Goal: Transaction & Acquisition: Purchase product/service

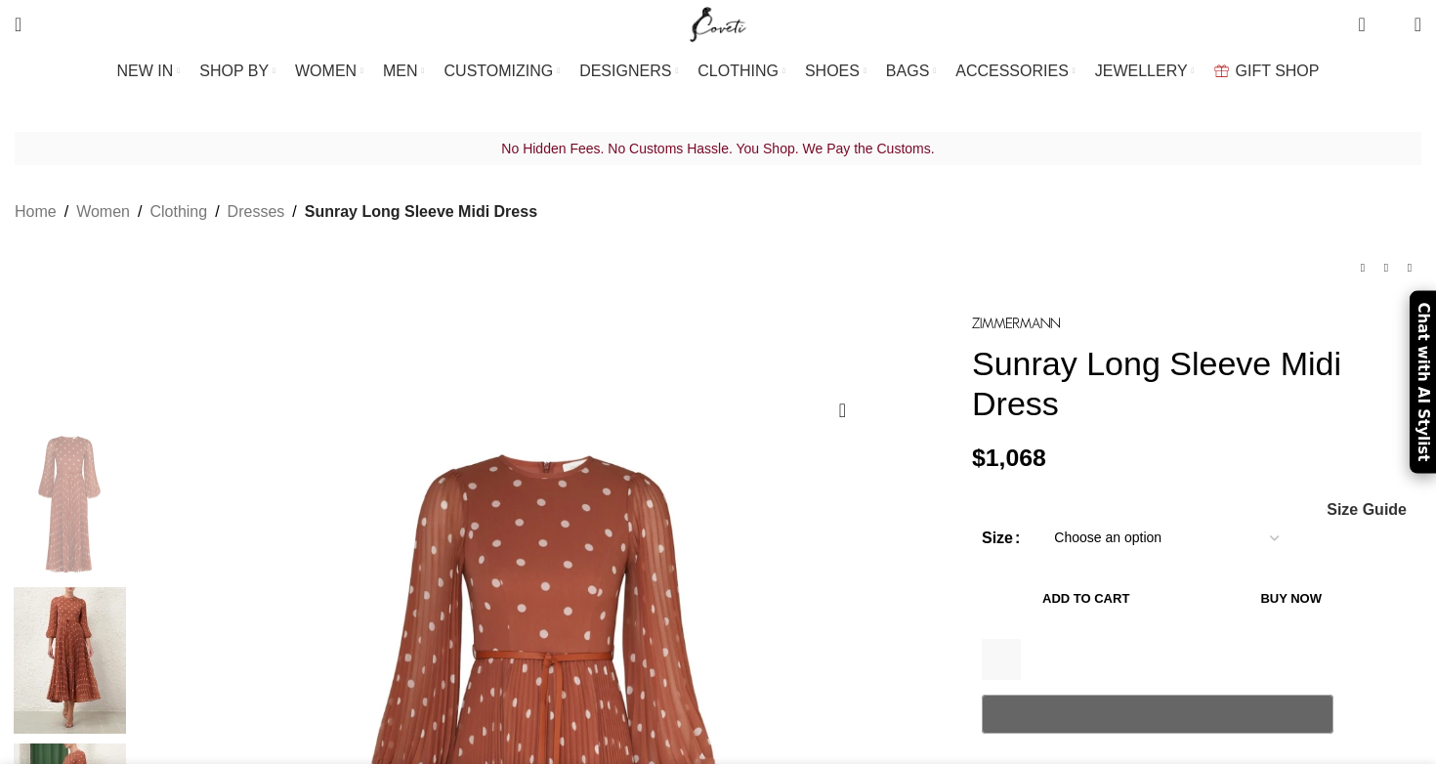
click at [129, 587] on img at bounding box center [69, 660] width 119 height 147
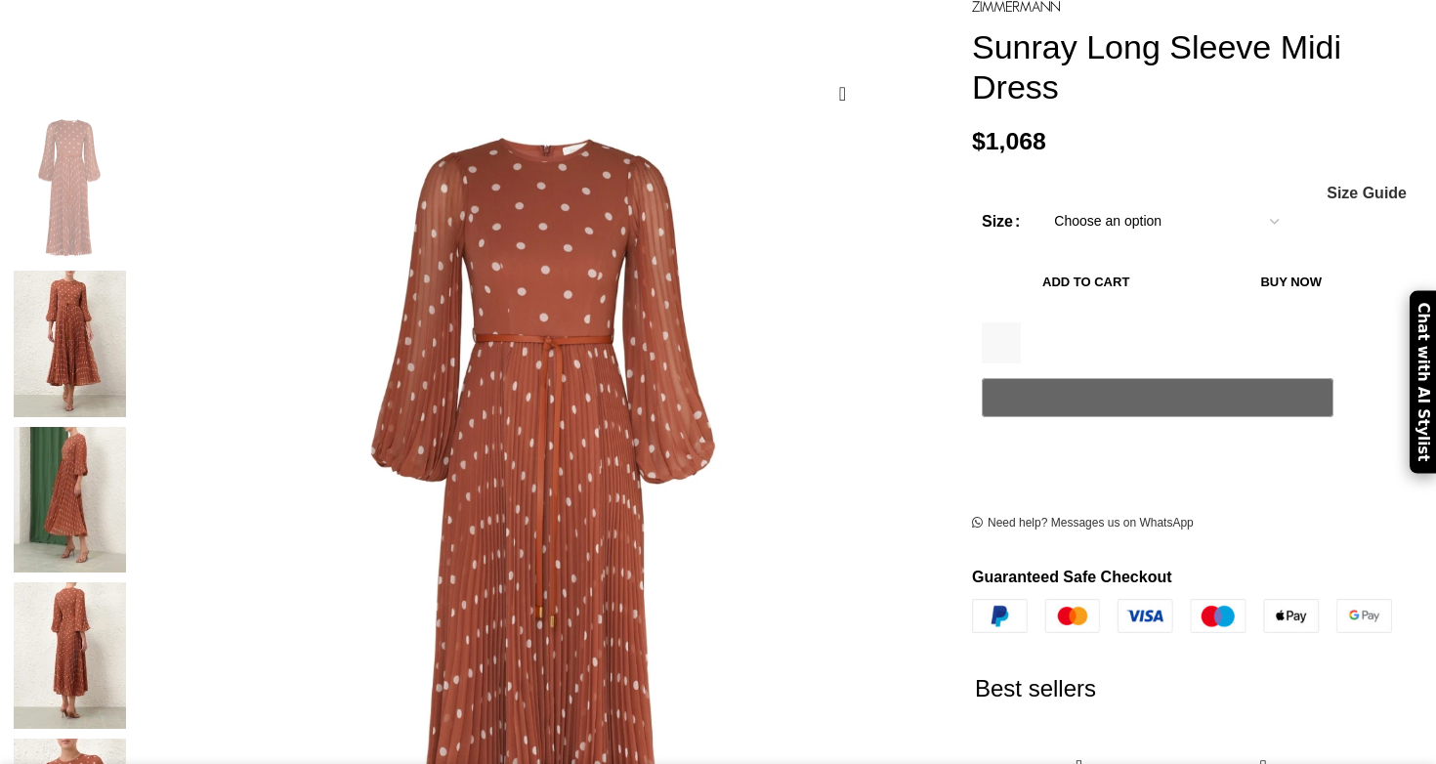
scroll to position [349, 0]
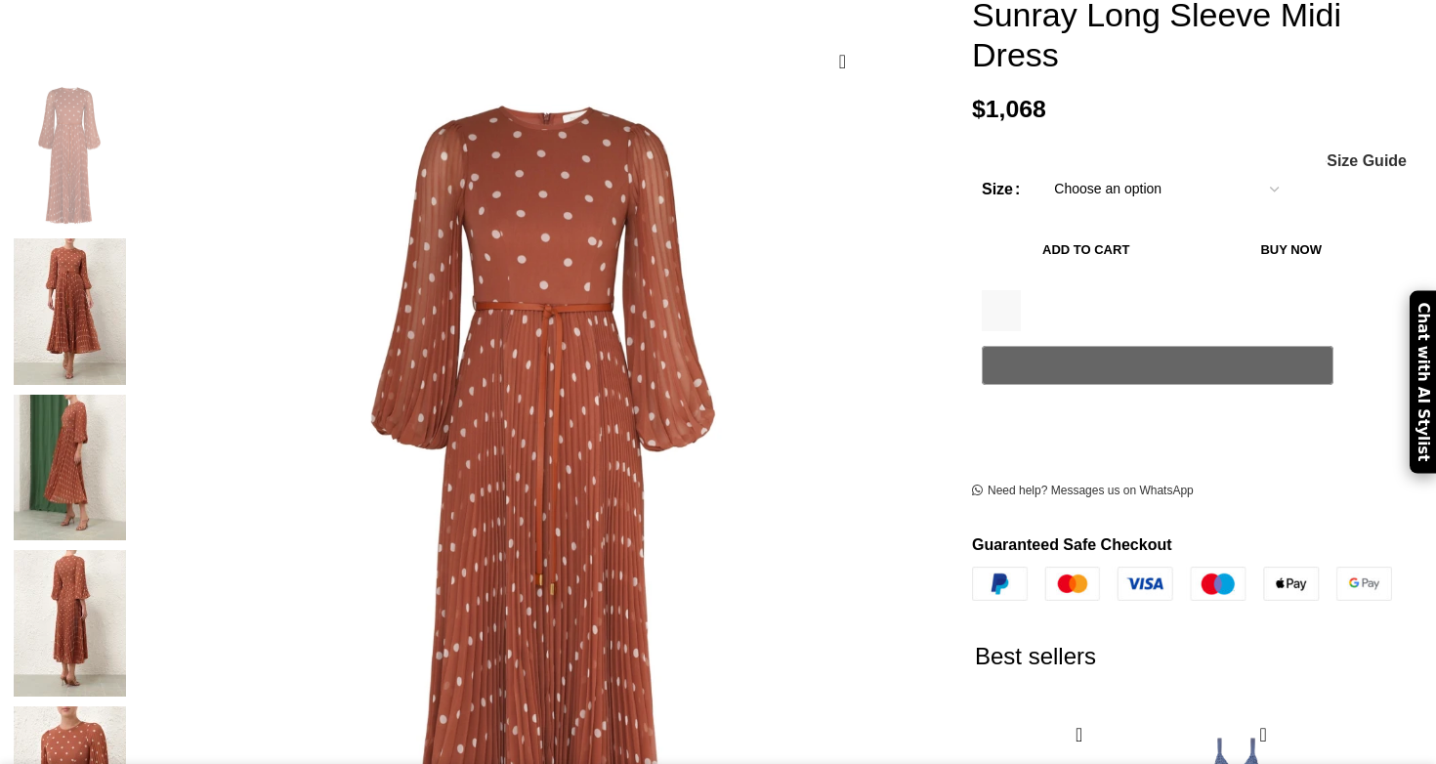
click at [129, 550] on img at bounding box center [69, 623] width 119 height 147
click at [129, 395] on img at bounding box center [69, 468] width 119 height 147
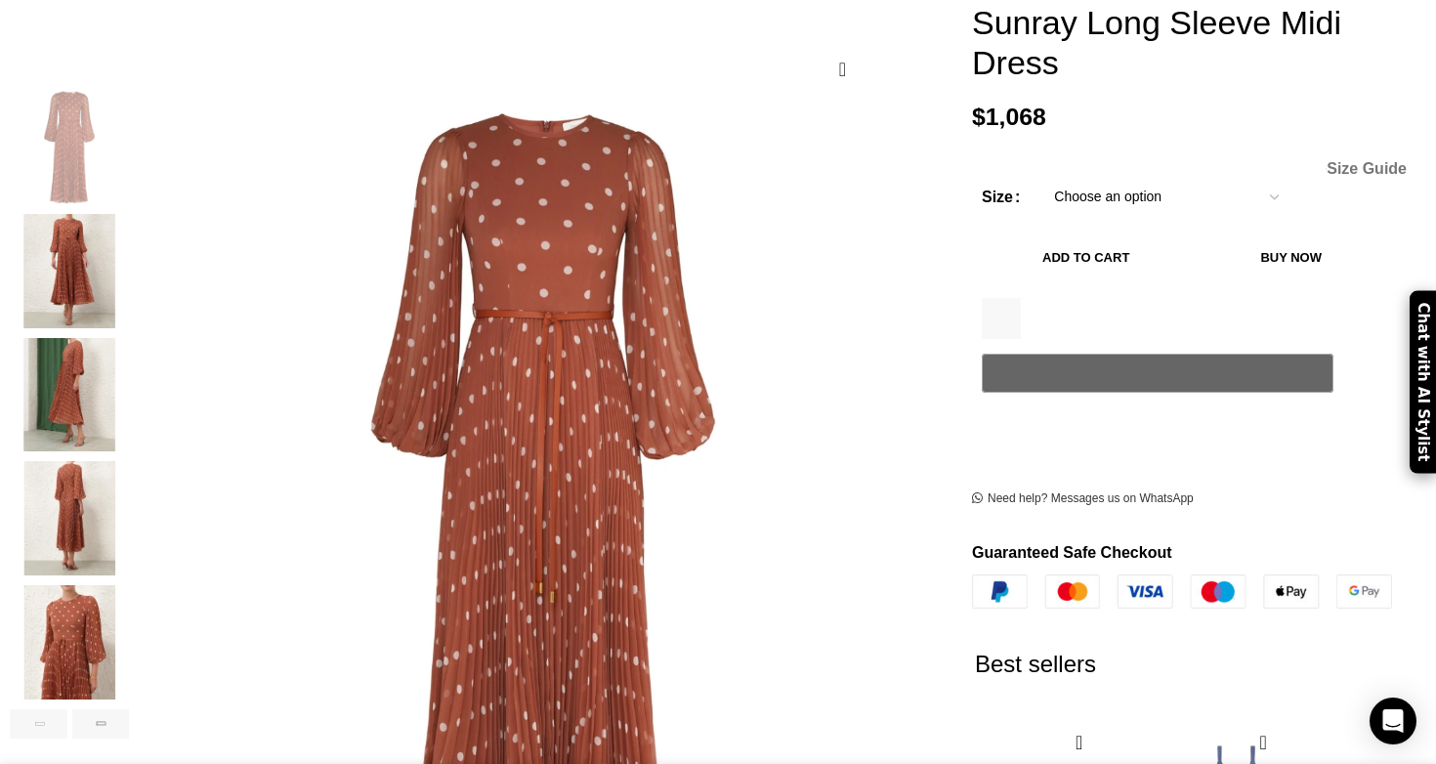
select select "8-[GEOGRAPHIC_DATA]"
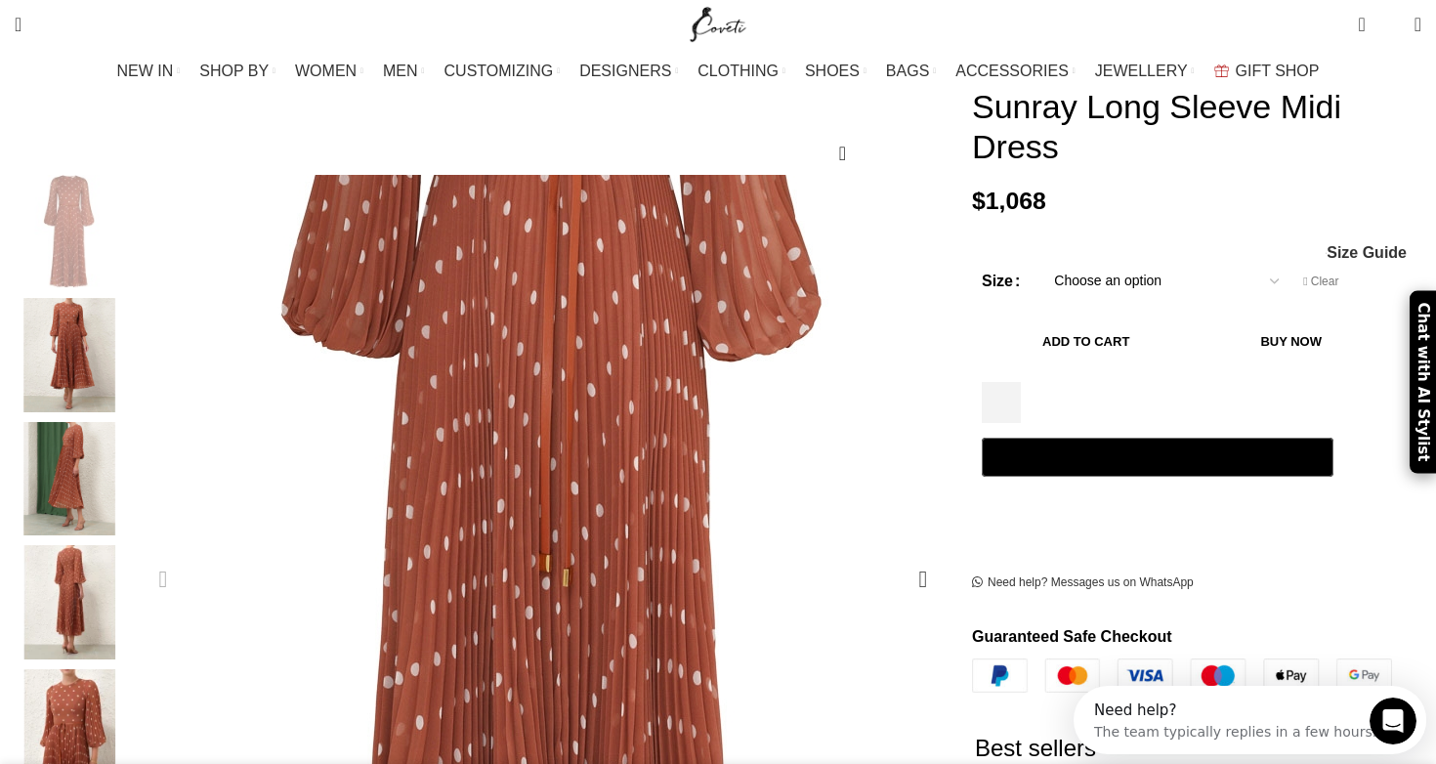
scroll to position [0, 0]
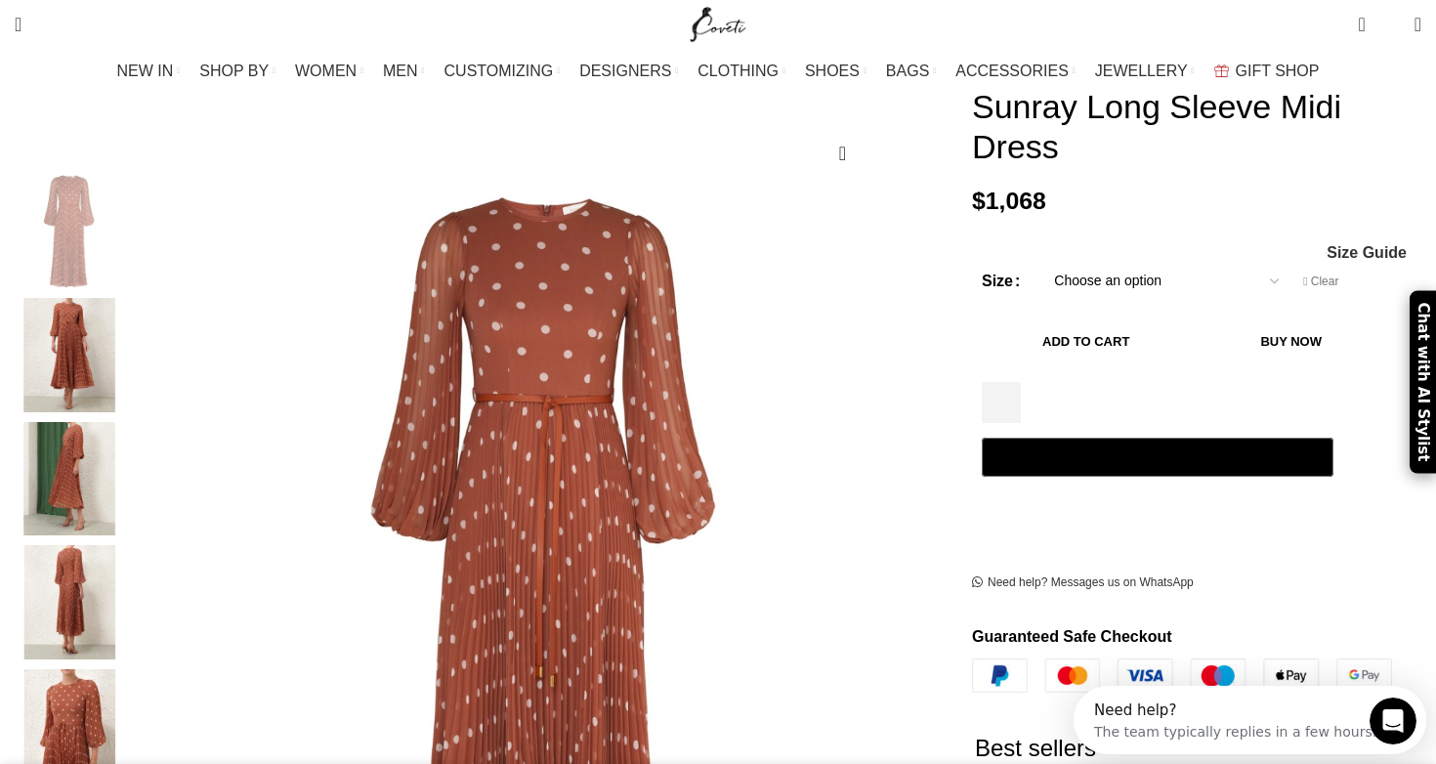
click at [129, 330] on img "2 / 6" at bounding box center [69, 355] width 119 height 114
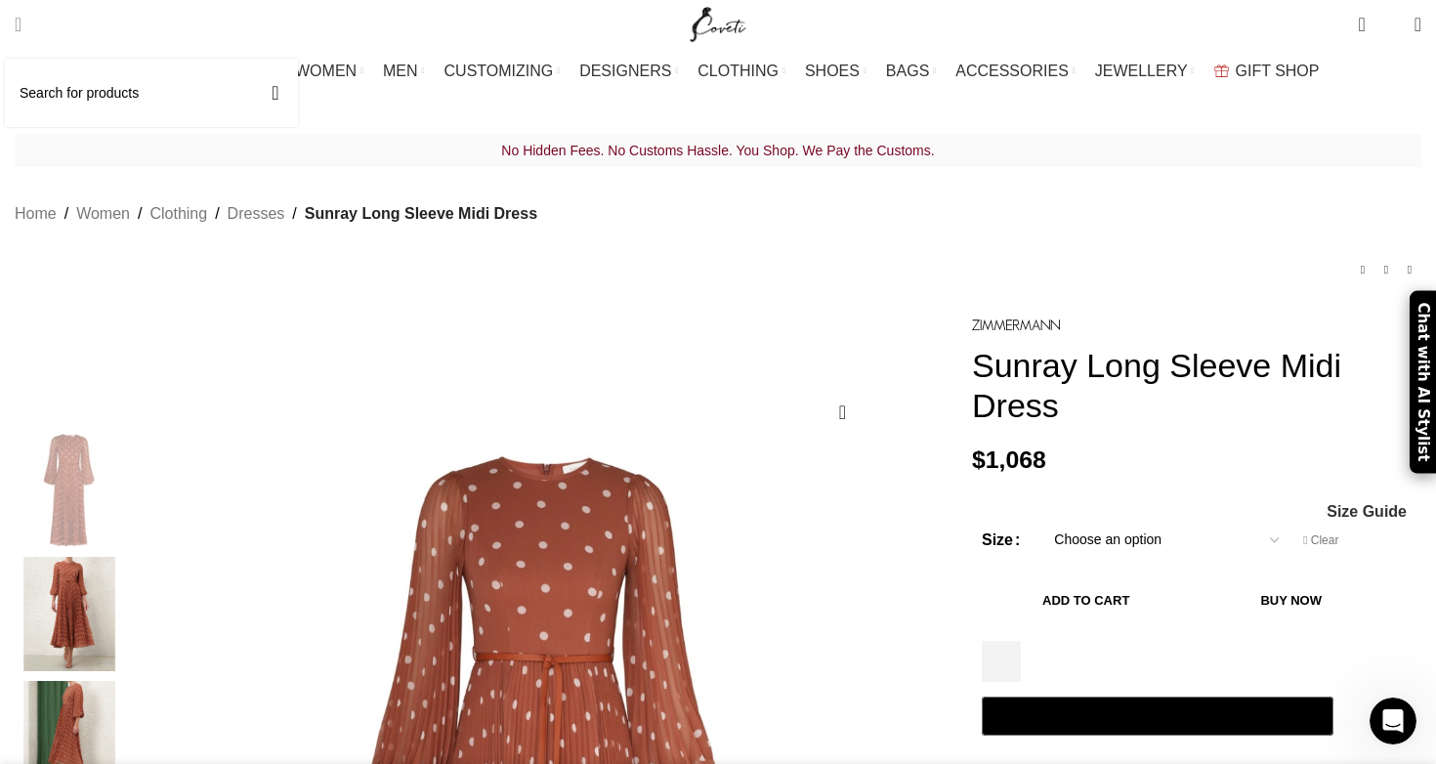
scroll to position [0, 617]
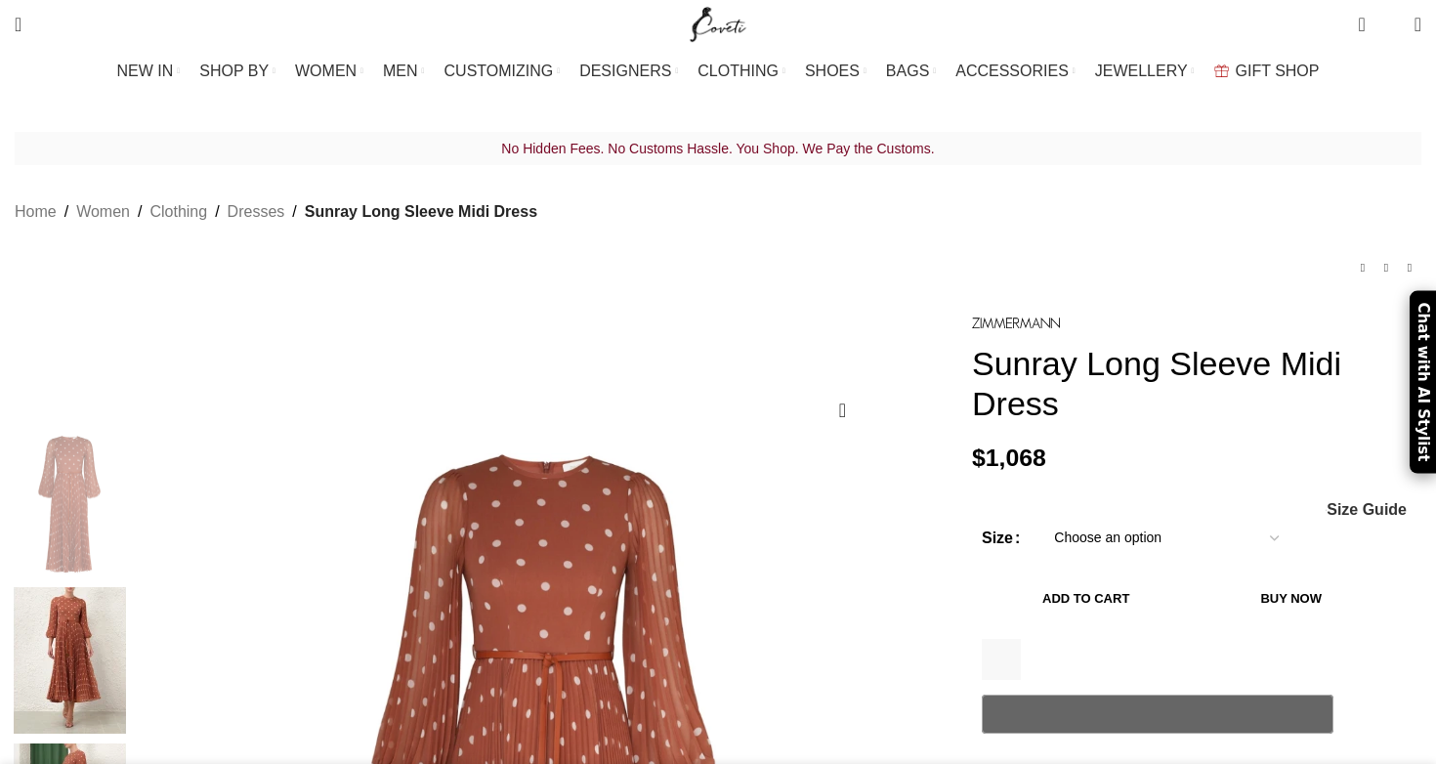
click at [972, 344] on h1 "Sunray Long Sleeve Midi Dress" at bounding box center [1196, 384] width 449 height 80
